Goal: Task Accomplishment & Management: Manage account settings

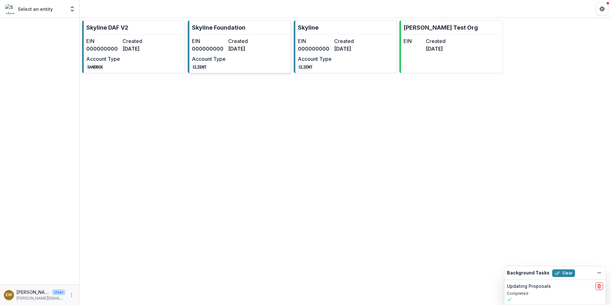
click at [220, 37] on link "Skyline Foundation EIN 000000000 Created [DATE] Account Type CLIENT" at bounding box center [239, 46] width 103 height 53
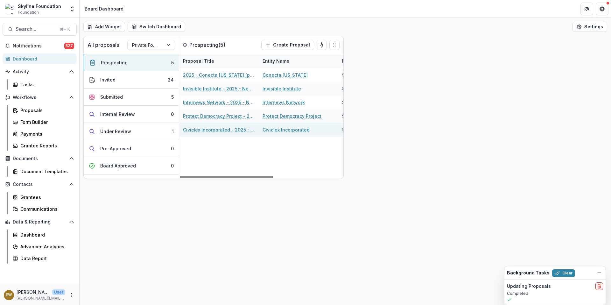
click at [210, 128] on link "Civiclex Incorporated - 2025 - New Application" at bounding box center [219, 129] width 72 height 7
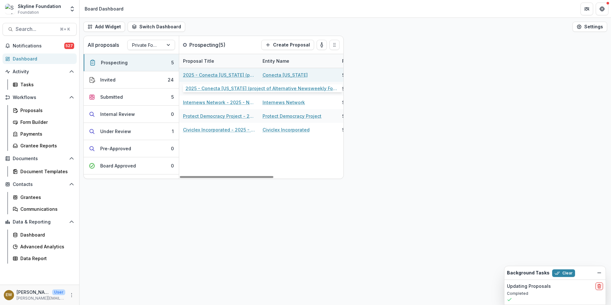
click at [232, 76] on link "2025 - Conecta Arizona (project of Alternative Newsweekly Foundation) - New App…" at bounding box center [219, 75] width 72 height 7
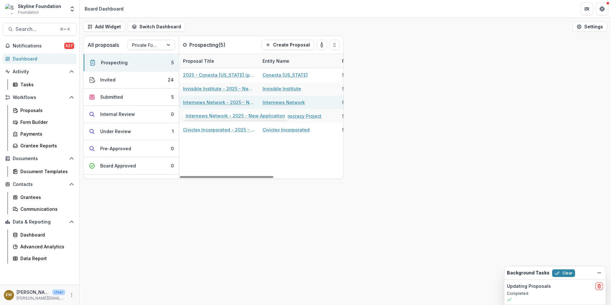
click at [208, 100] on link "Internews Network - 2025 - New Application" at bounding box center [219, 102] width 72 height 7
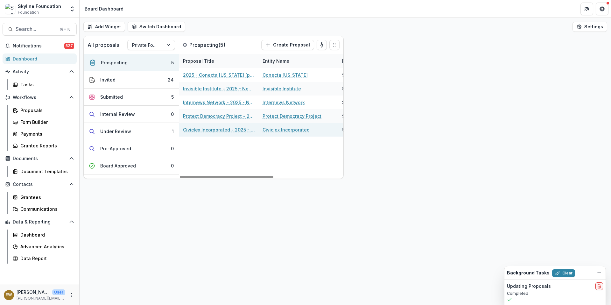
click at [218, 130] on link "Civiclex Incorporated - 2025 - New Application" at bounding box center [219, 129] width 72 height 7
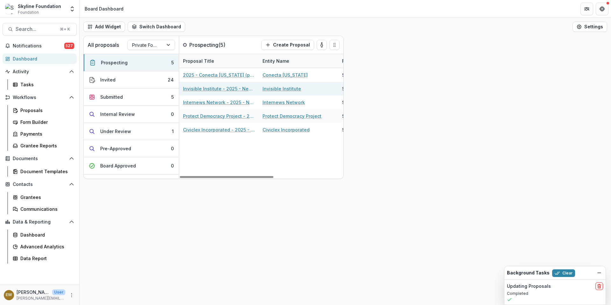
click at [222, 89] on link "Invisible Institute - 2025 - New Application" at bounding box center [219, 88] width 72 height 7
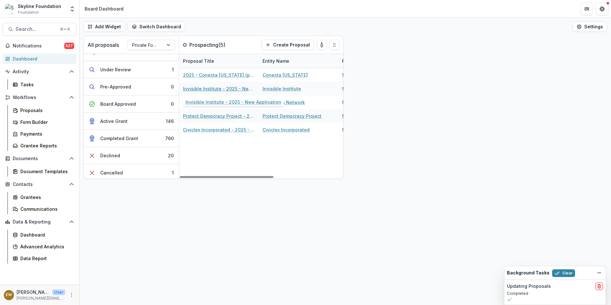
scroll to position [64, 0]
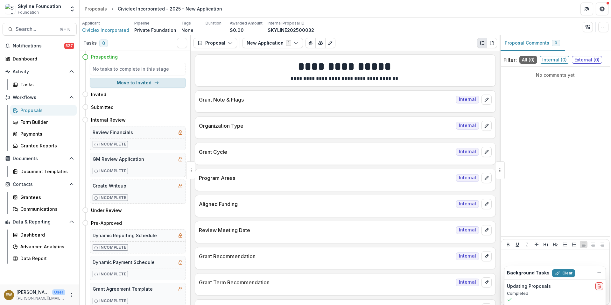
click at [154, 78] on button "Move to Invited" at bounding box center [138, 83] width 96 height 10
select select "*******"
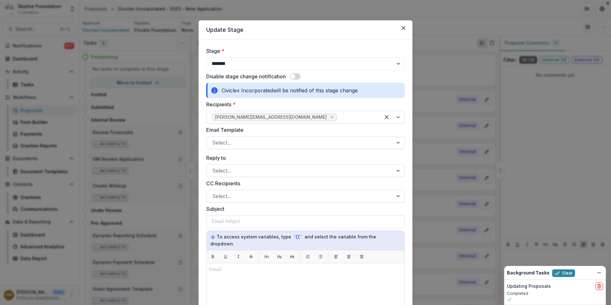
click at [297, 77] on span at bounding box center [295, 76] width 11 height 6
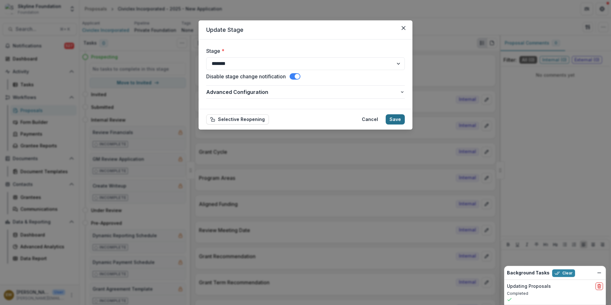
click at [399, 122] on button "Save" at bounding box center [395, 119] width 19 height 10
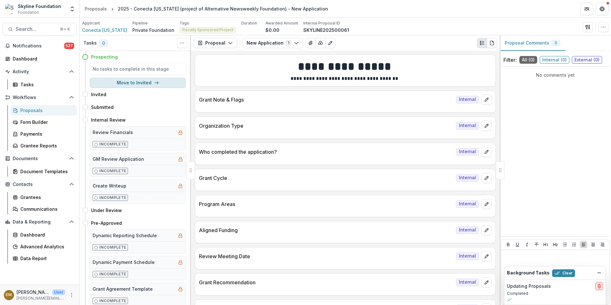
click at [157, 85] on button "Move to Invited" at bounding box center [138, 83] width 96 height 10
select select "*******"
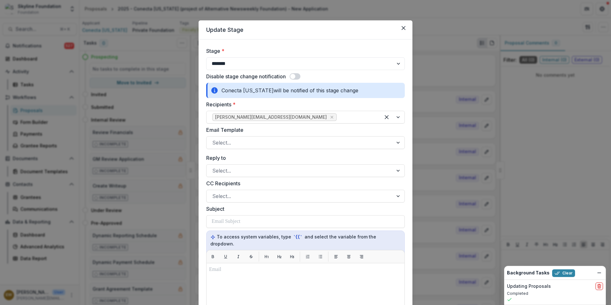
click at [292, 78] on span at bounding box center [292, 76] width 5 height 5
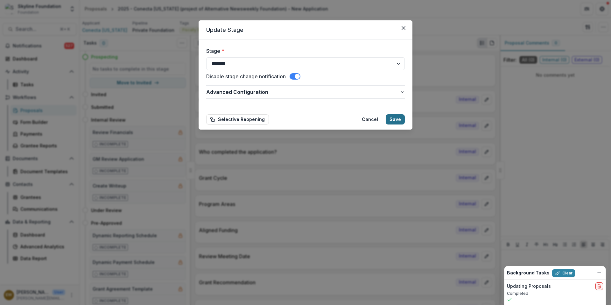
click at [401, 117] on button "Save" at bounding box center [395, 119] width 19 height 10
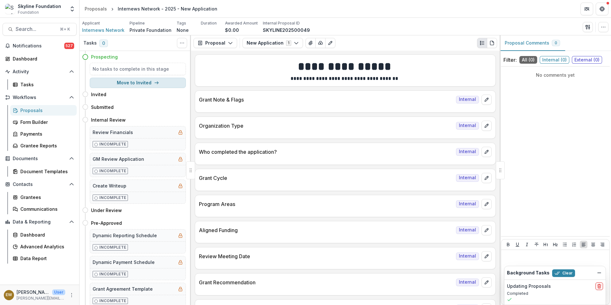
click at [122, 83] on button "Move to Invited" at bounding box center [138, 83] width 96 height 10
select select "*******"
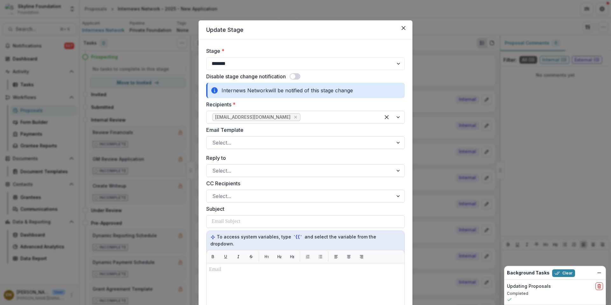
click at [296, 74] on span at bounding box center [295, 76] width 11 height 6
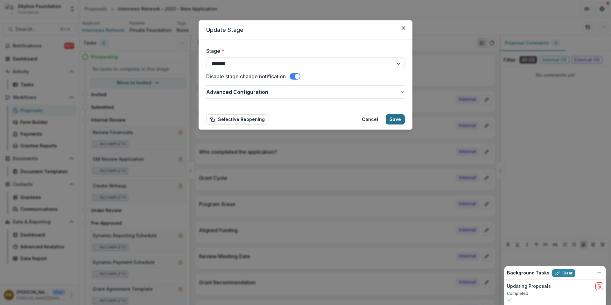
click at [400, 119] on button "Save" at bounding box center [395, 119] width 19 height 10
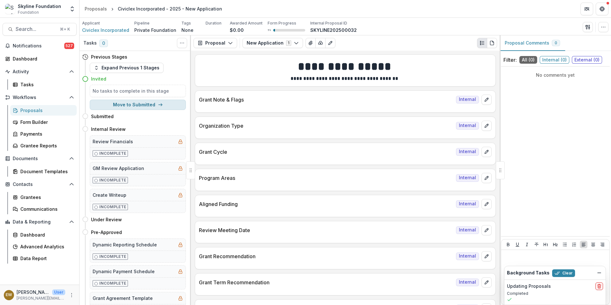
click at [128, 102] on button "Move to Submitted" at bounding box center [138, 105] width 96 height 10
select select "*********"
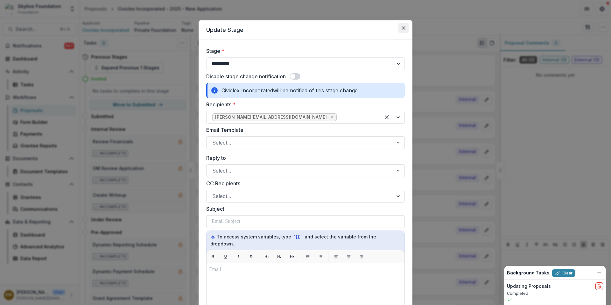
click at [399, 29] on button "Close" at bounding box center [403, 28] width 10 height 10
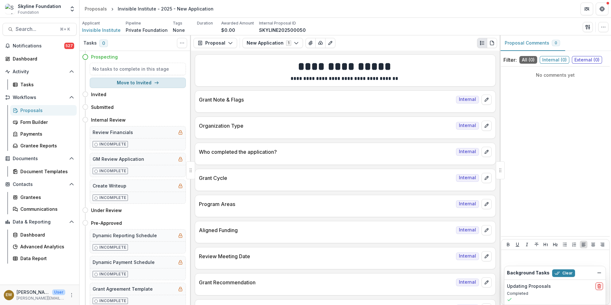
click at [121, 78] on button "Move to Invited" at bounding box center [138, 83] width 96 height 10
select select "*******"
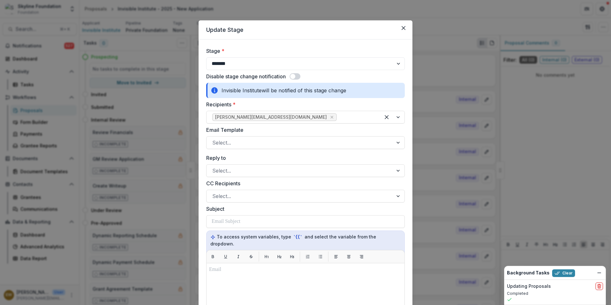
click at [294, 75] on span at bounding box center [292, 76] width 5 height 5
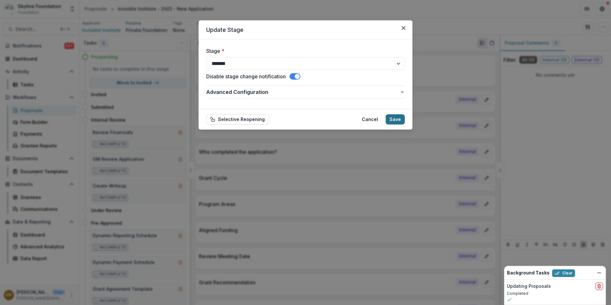
click at [393, 117] on button "Save" at bounding box center [395, 119] width 19 height 10
